Goal: Use online tool/utility: Use online tool/utility

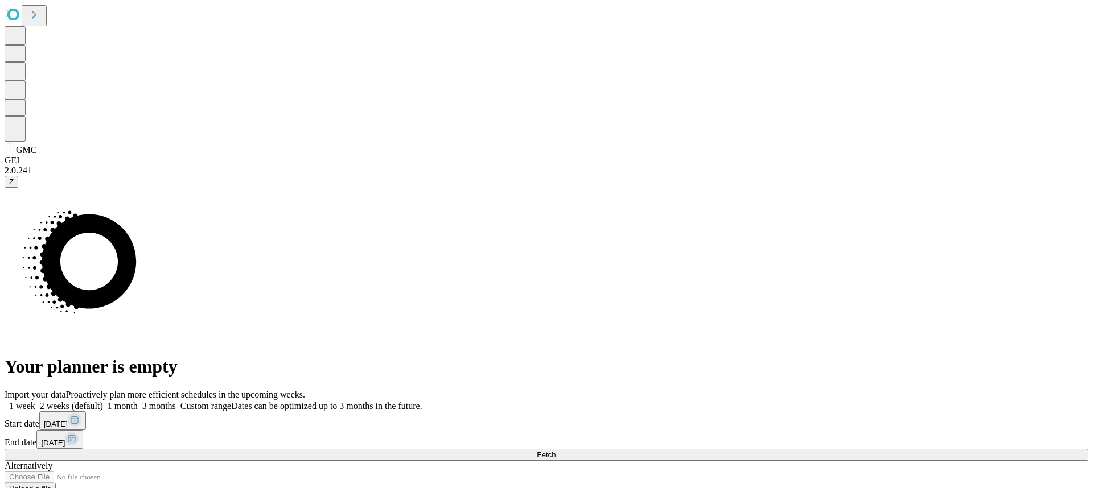
click at [923, 449] on button "Fetch" at bounding box center [547, 455] width 1084 height 12
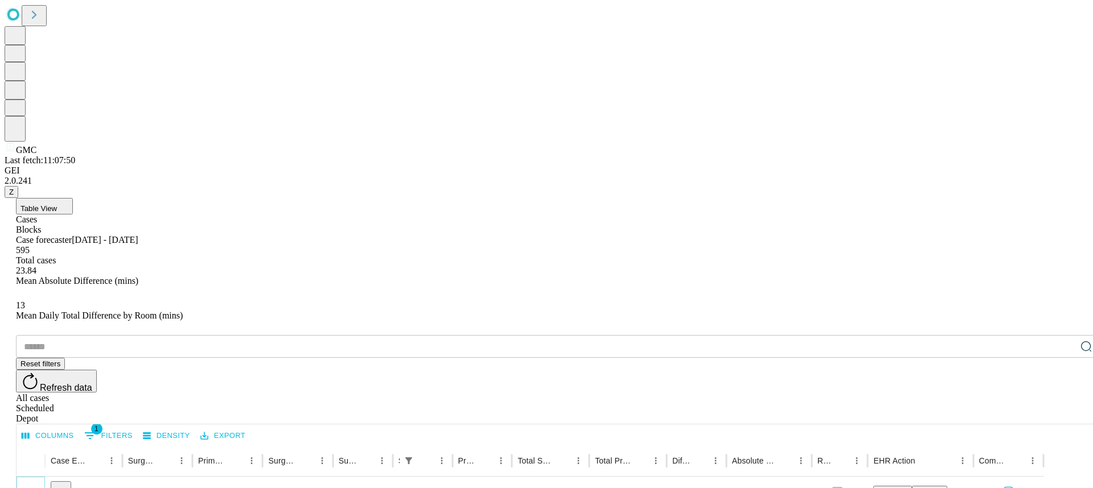
click at [36, 486] on icon "Expand" at bounding box center [30, 491] width 11 height 11
